Goal: Navigation & Orientation: Understand site structure

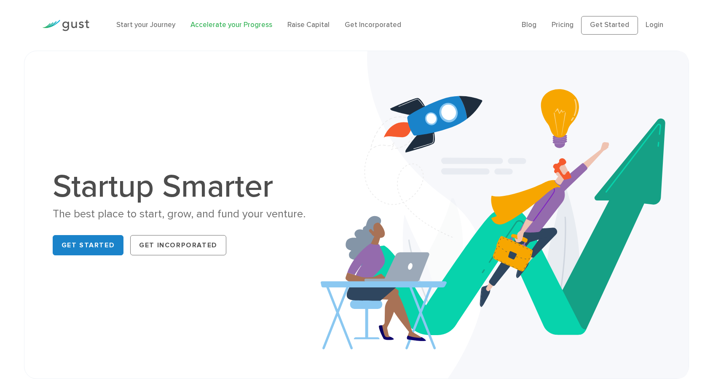
click at [247, 29] on link "Accelerate your Progress" at bounding box center [232, 25] width 82 height 8
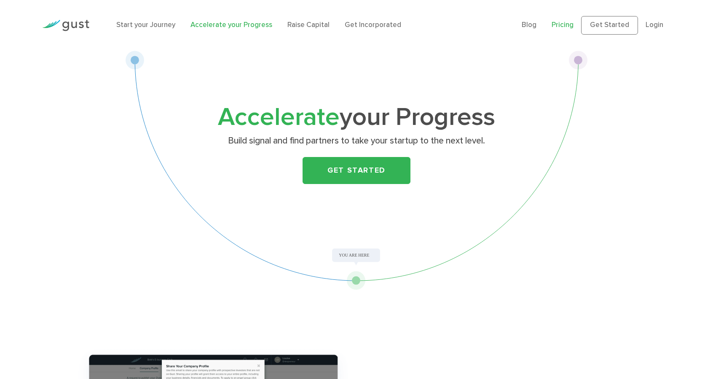
click at [552, 29] on link "Pricing" at bounding box center [563, 25] width 22 height 8
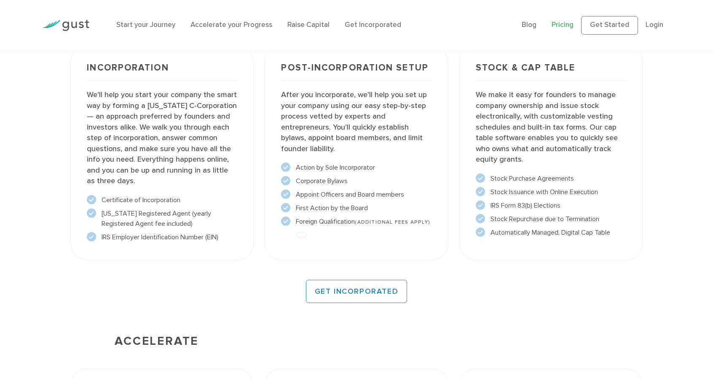
scroll to position [658, 0]
click at [330, 28] on link "Raise Capital" at bounding box center [309, 25] width 42 height 8
